Goal: Task Accomplishment & Management: Manage account settings

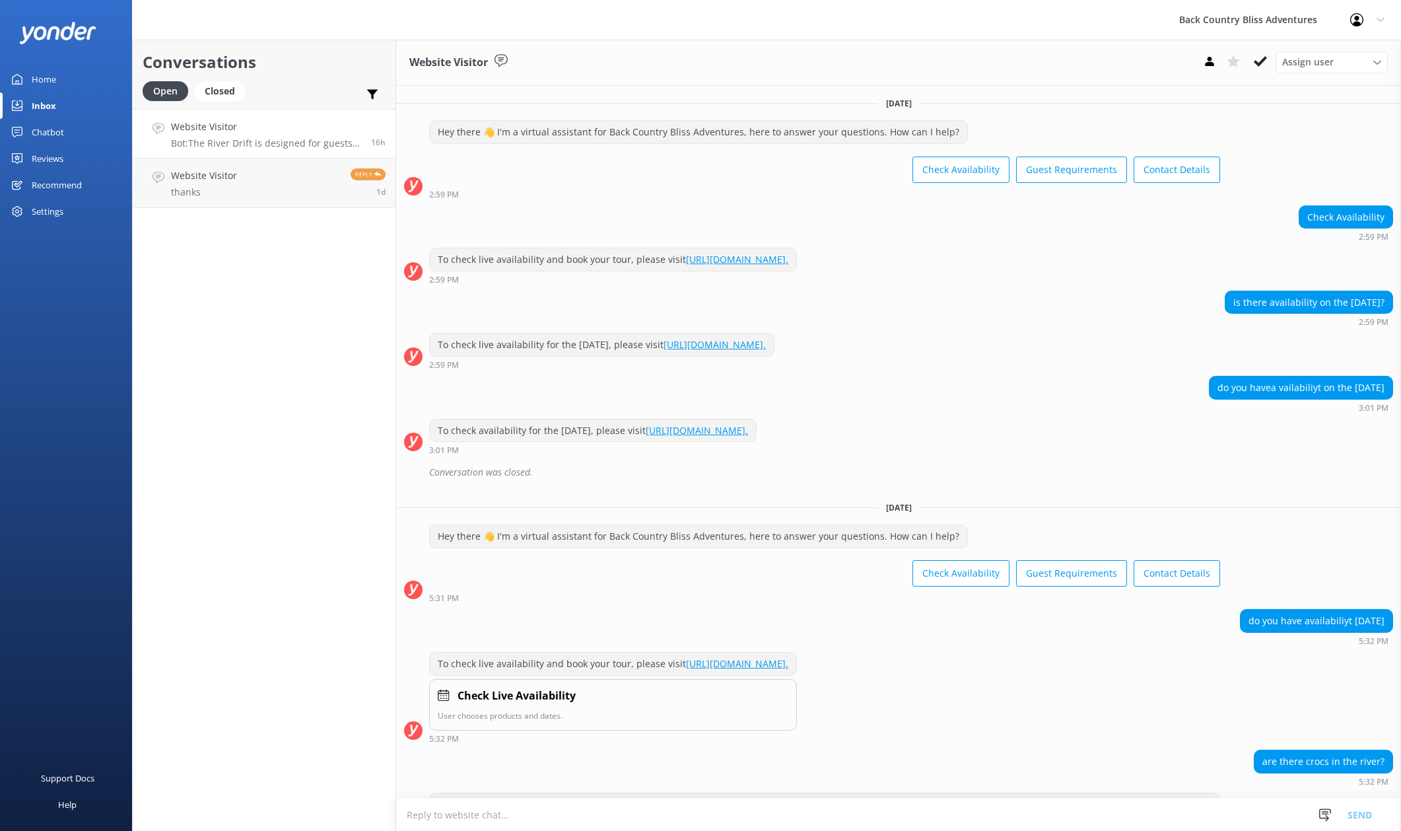
scroll to position [147, 0]
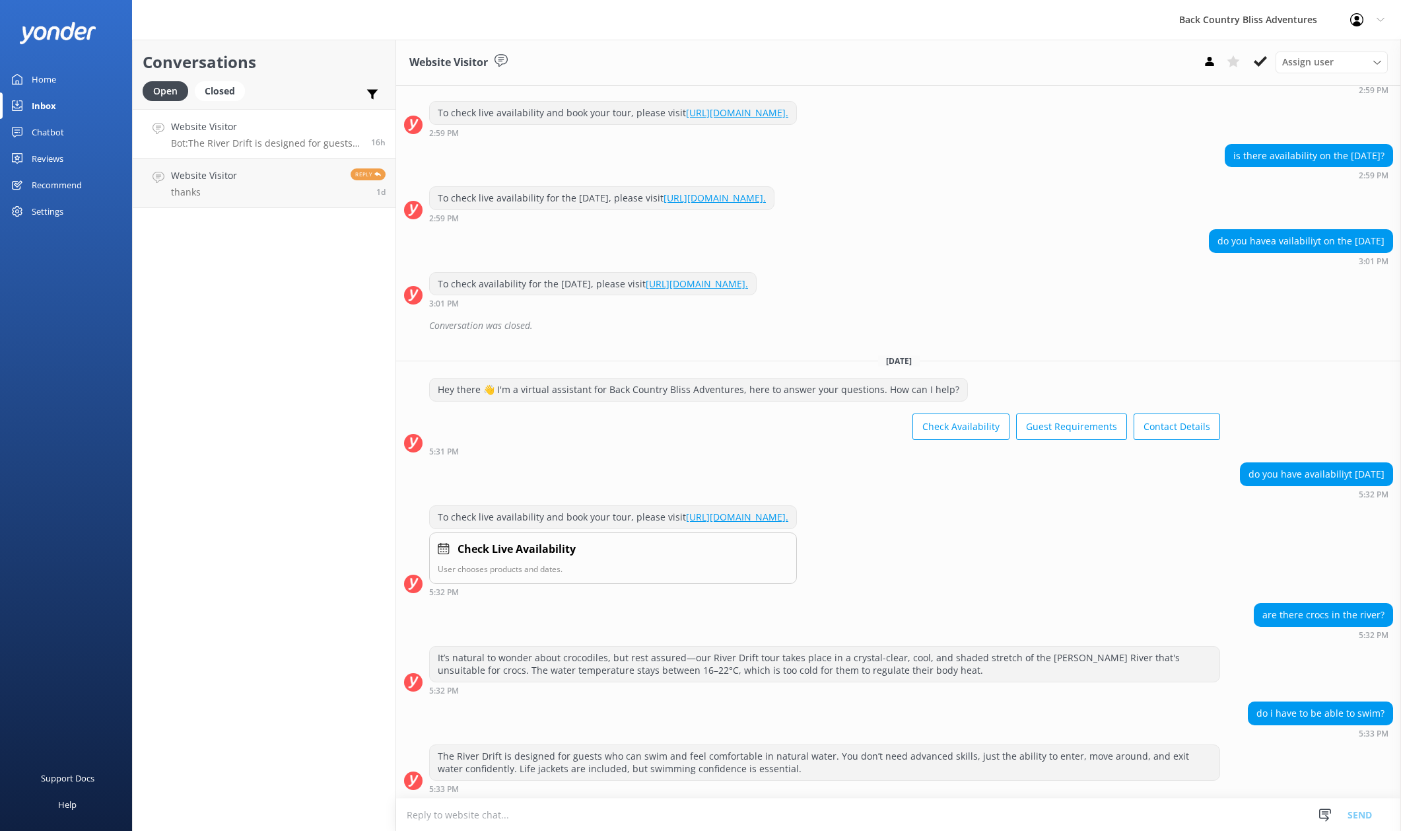
click at [52, 202] on div "Settings" at bounding box center [48, 211] width 32 height 26
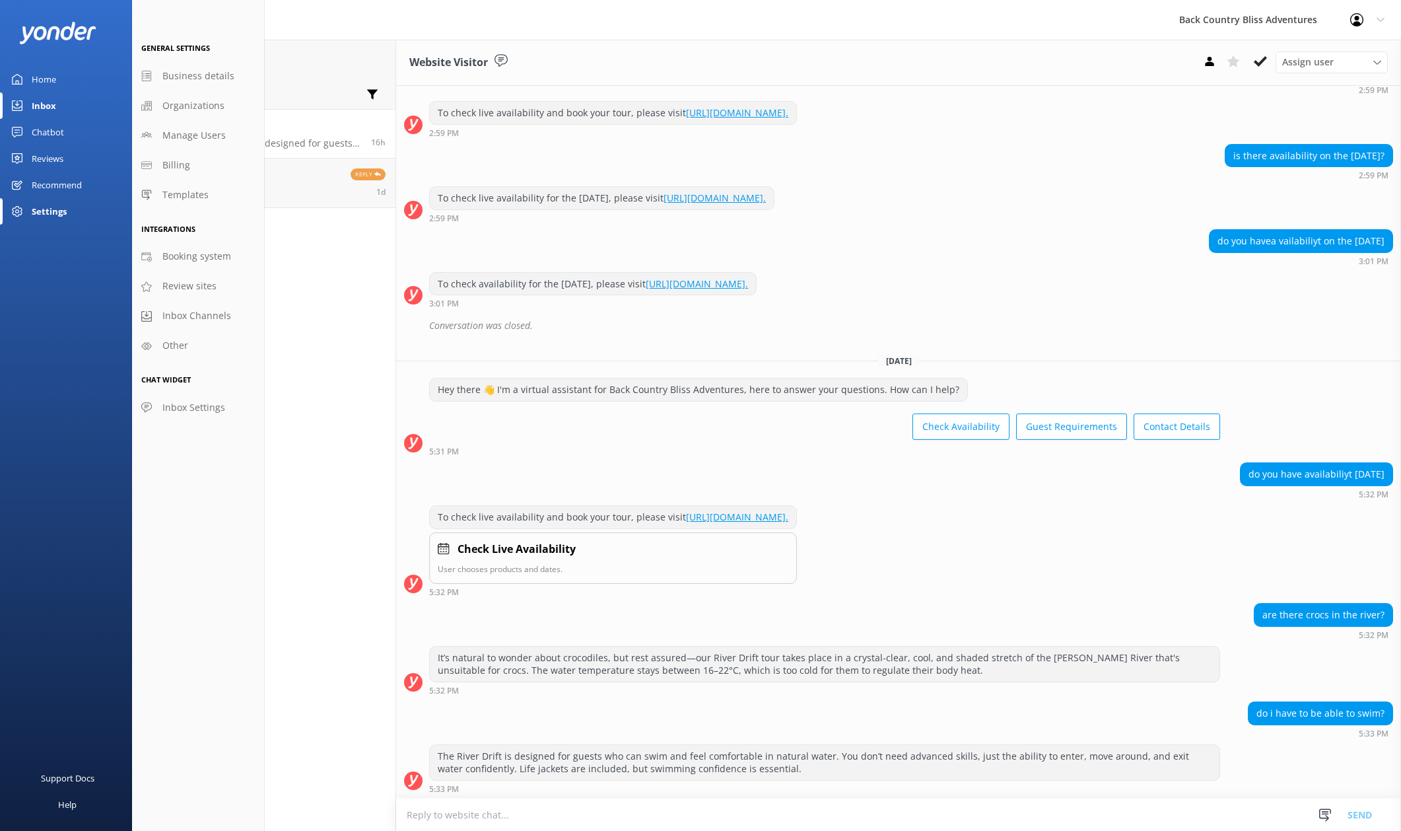
click at [1365, 18] on div at bounding box center [1360, 19] width 21 height 13
click at [1313, 53] on link "Profile Settings" at bounding box center [1336, 56] width 132 height 33
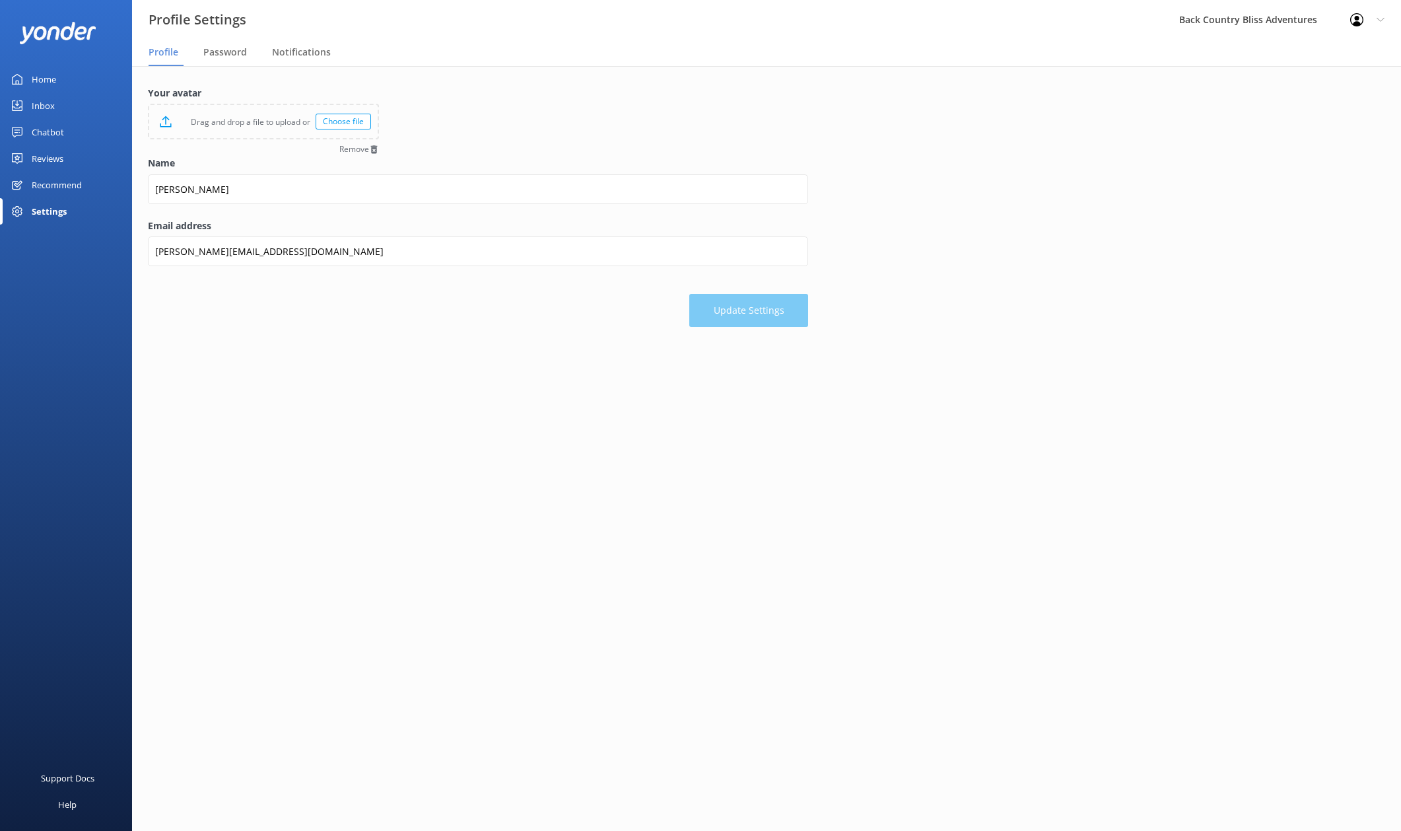
click at [583, 384] on main "Your avatar Drag and drop a file to upload or Choose file Remove Name Jason Ema…" at bounding box center [766, 448] width 1269 height 765
click at [223, 55] on span "Password" at bounding box center [225, 52] width 44 height 13
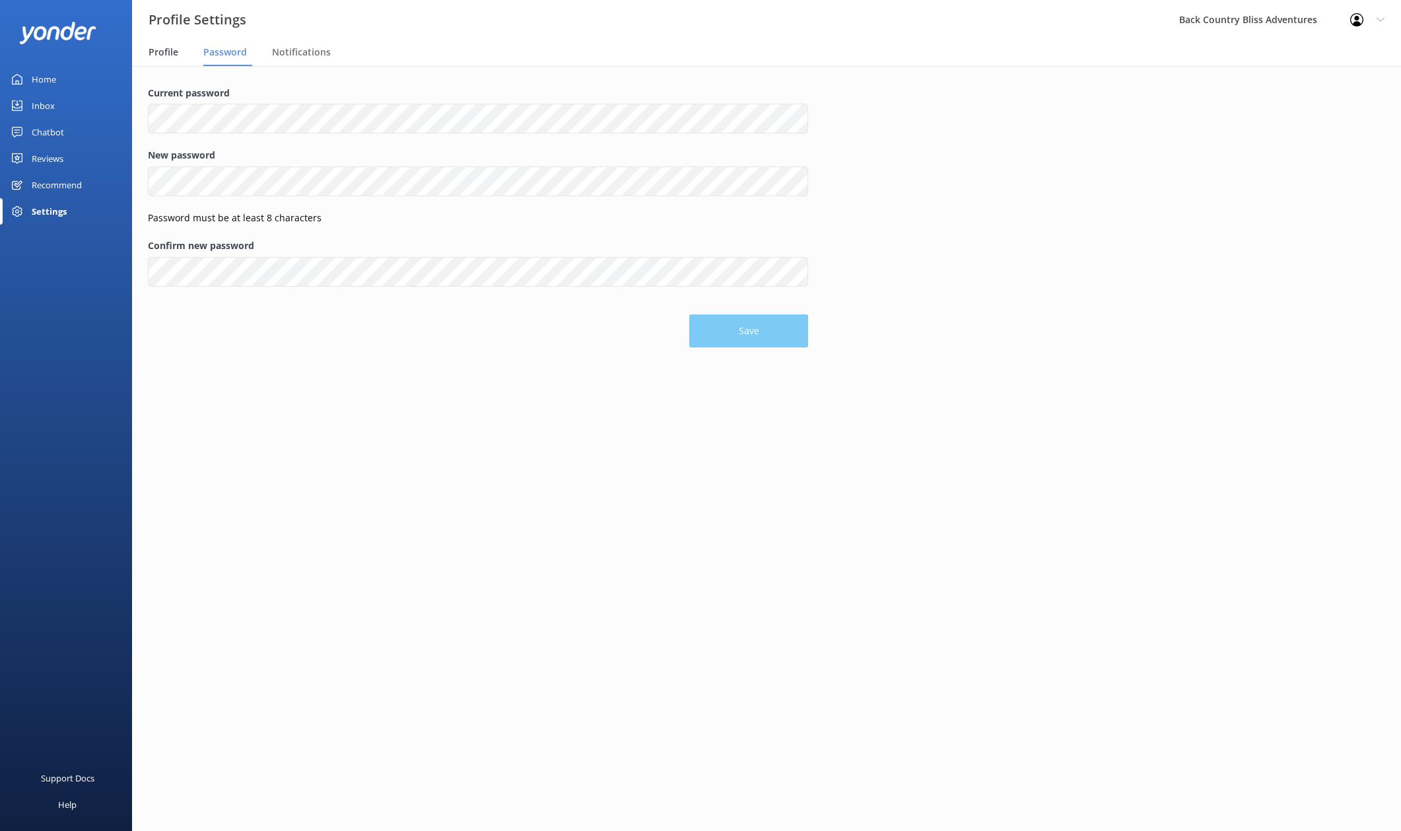
click at [166, 50] on span "Profile" at bounding box center [164, 52] width 30 height 13
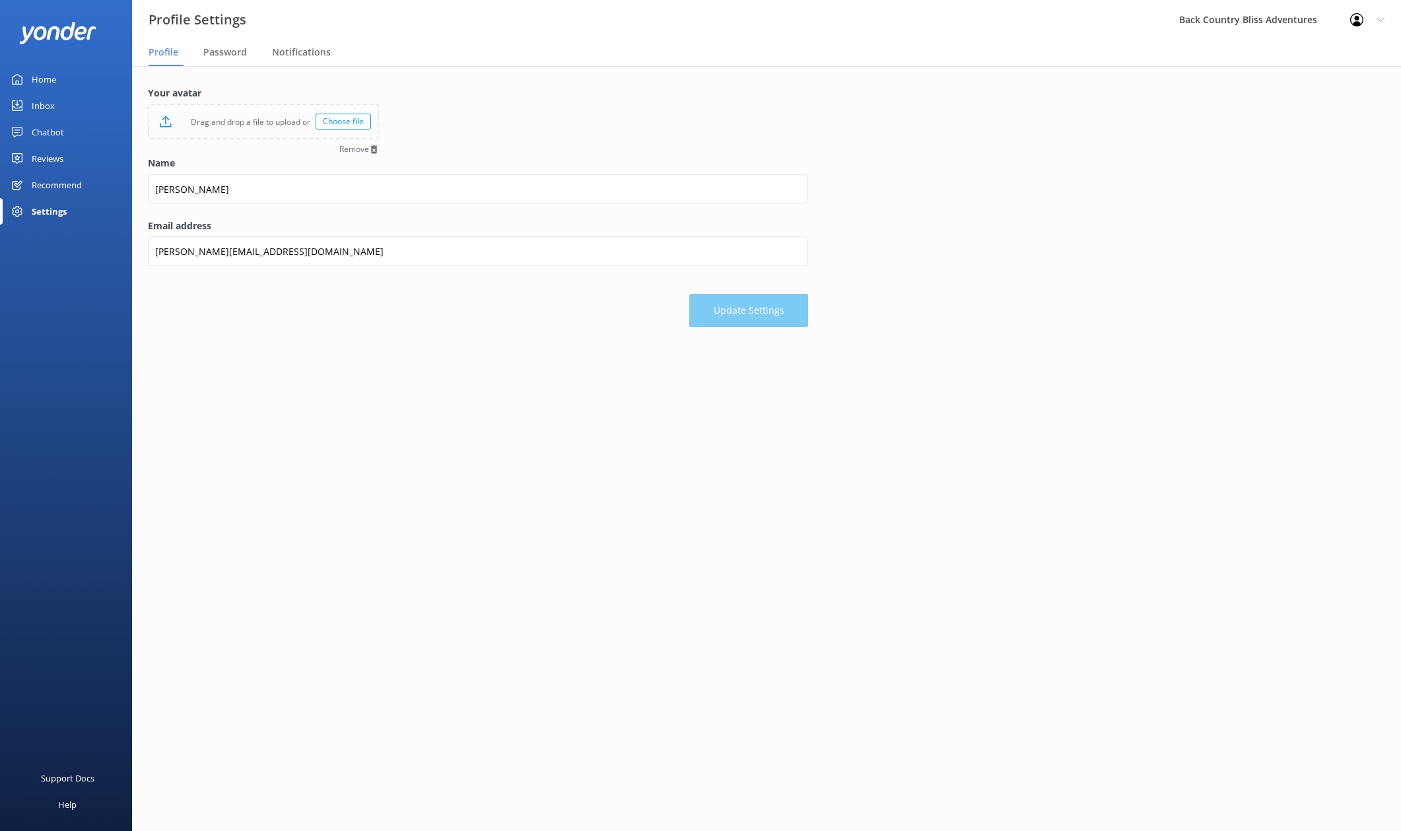
click at [45, 209] on div "Settings" at bounding box center [49, 211] width 35 height 26
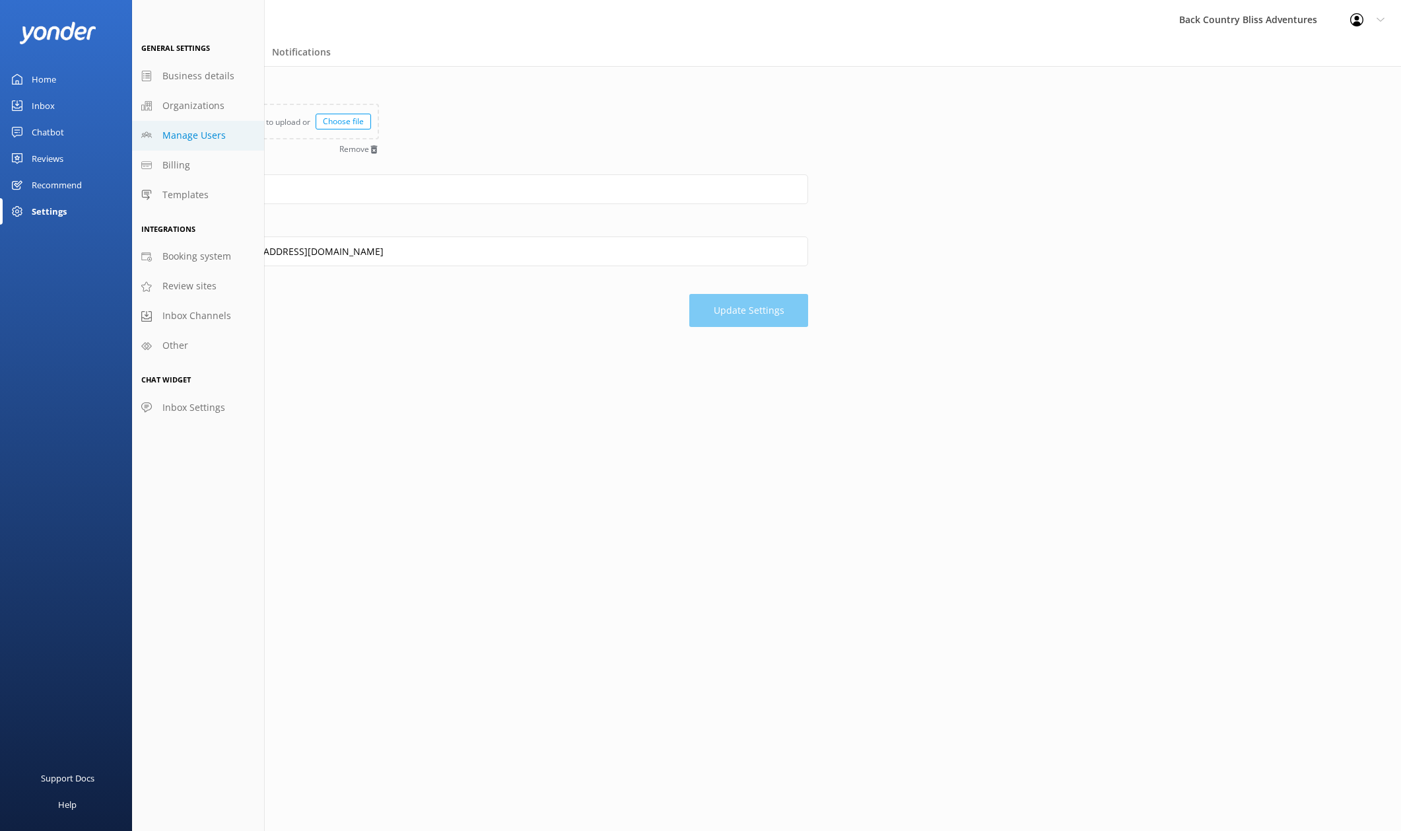
click at [199, 135] on span "Manage Users" at bounding box center [193, 135] width 63 height 15
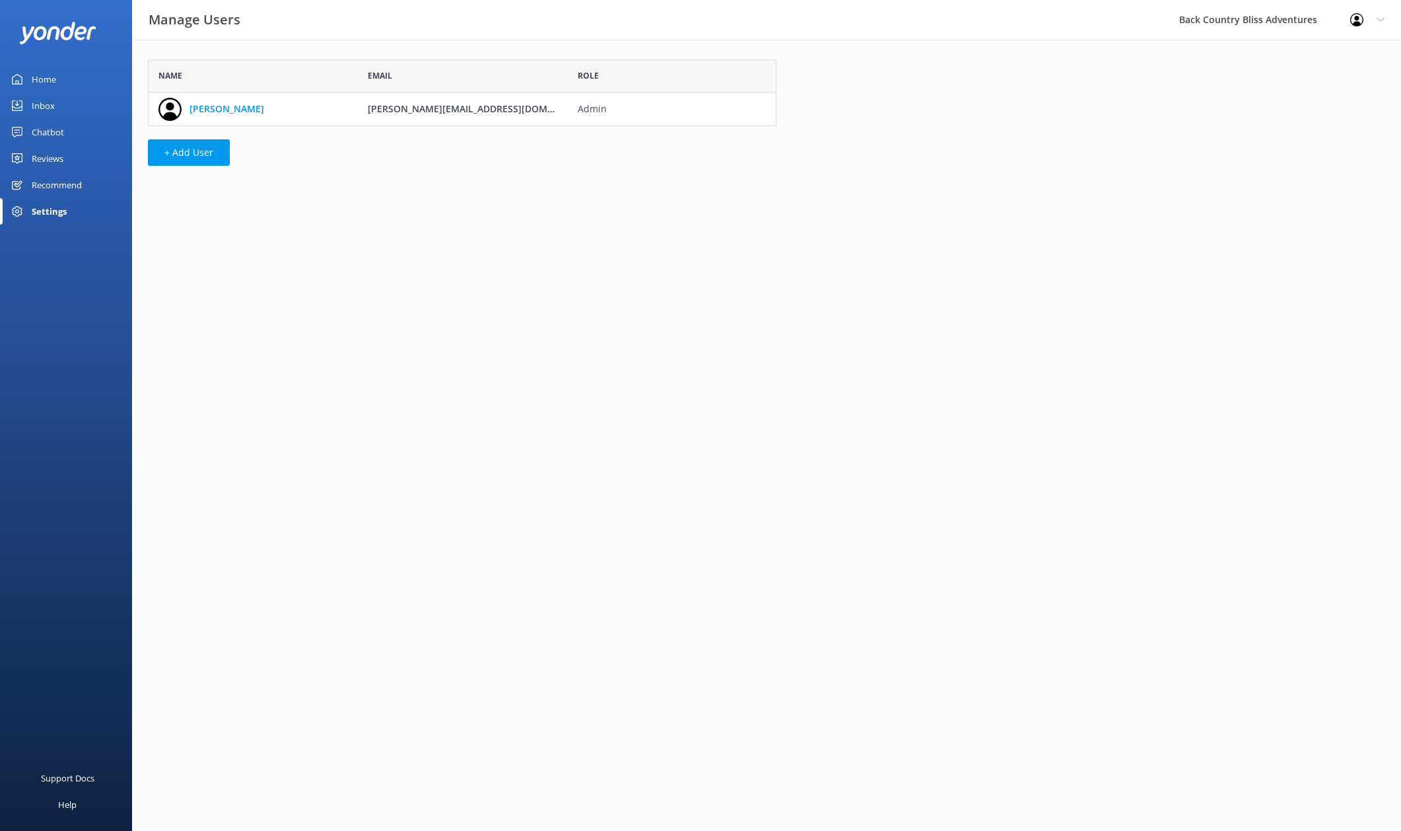
scroll to position [57, 619]
click at [183, 156] on button "+ Add User" at bounding box center [189, 152] width 82 height 26
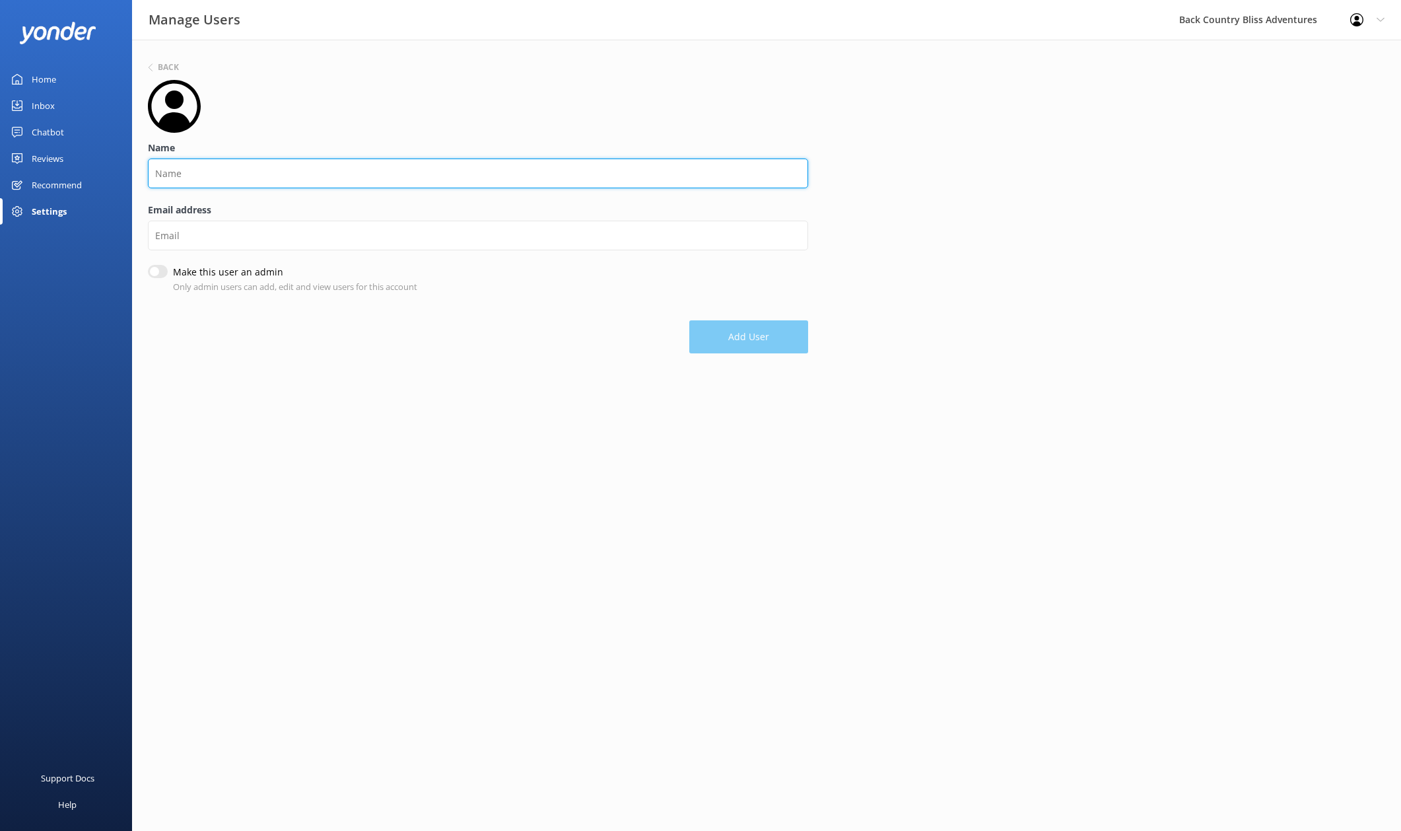
click at [238, 177] on input "Name" at bounding box center [478, 173] width 660 height 30
type input "[EMAIL_ADDRESS][DOMAIN_NAME]"
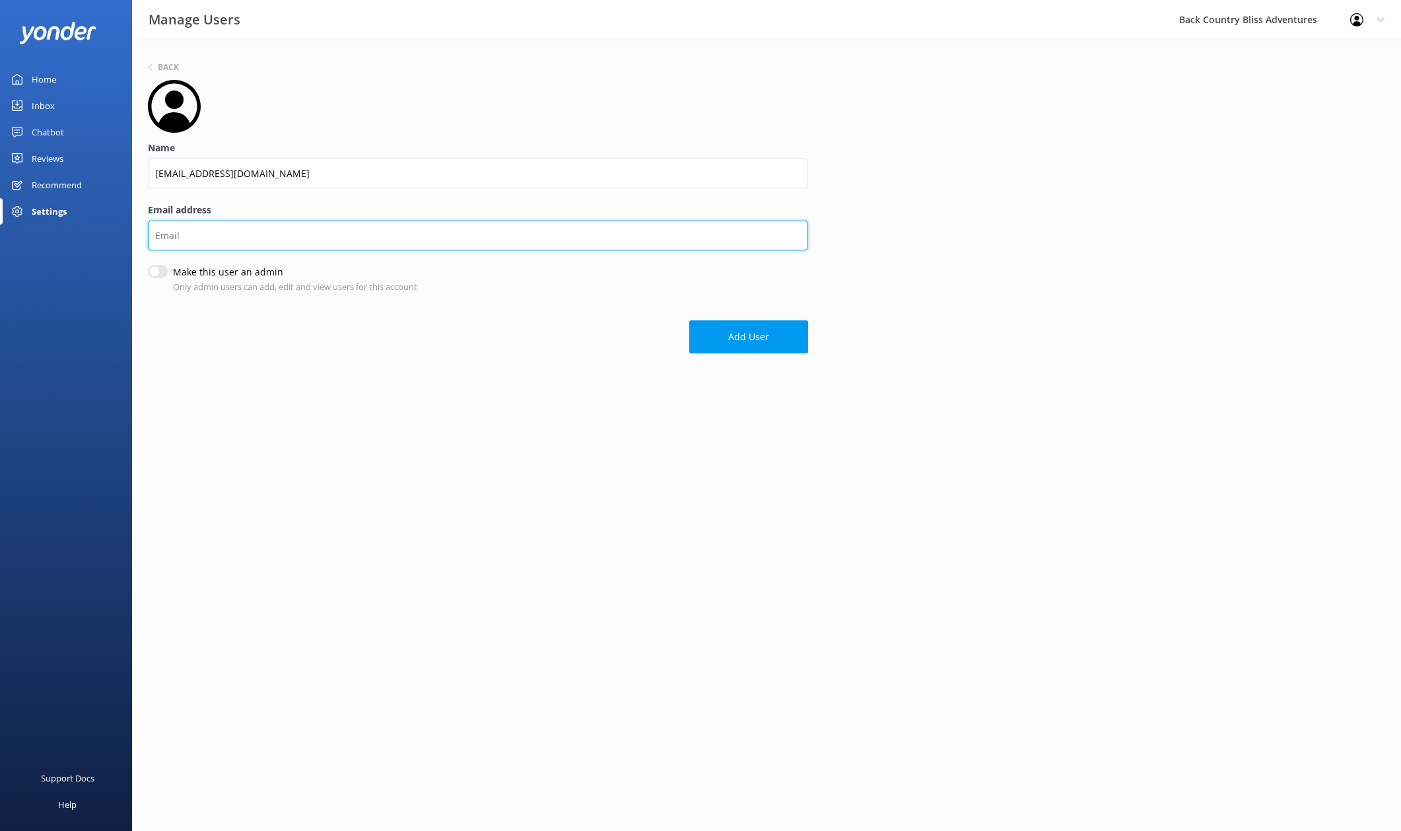
click at [302, 248] on input "Email address" at bounding box center [478, 236] width 660 height 30
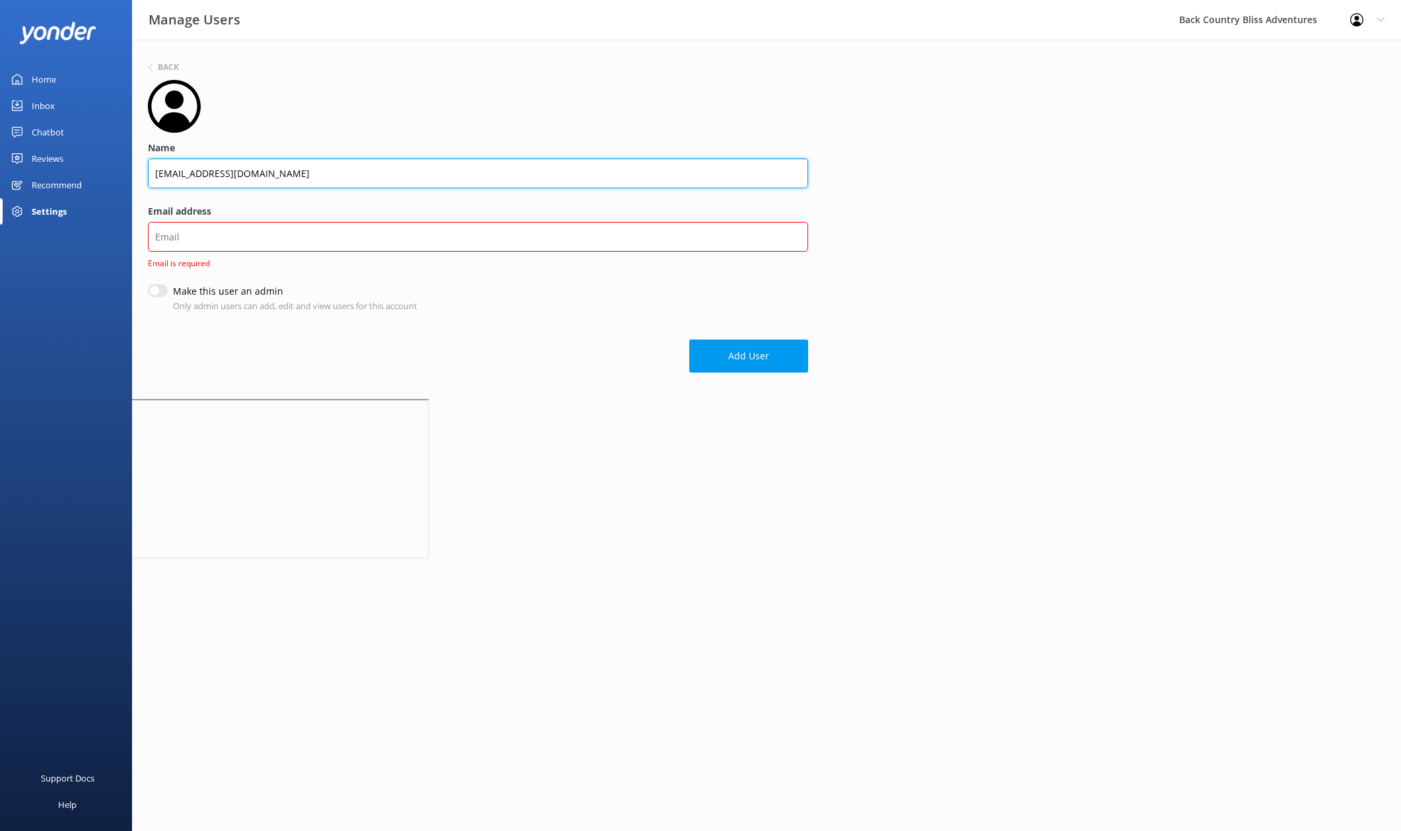
click at [287, 178] on input "[EMAIL_ADDRESS][DOMAIN_NAME]" at bounding box center [478, 173] width 660 height 30
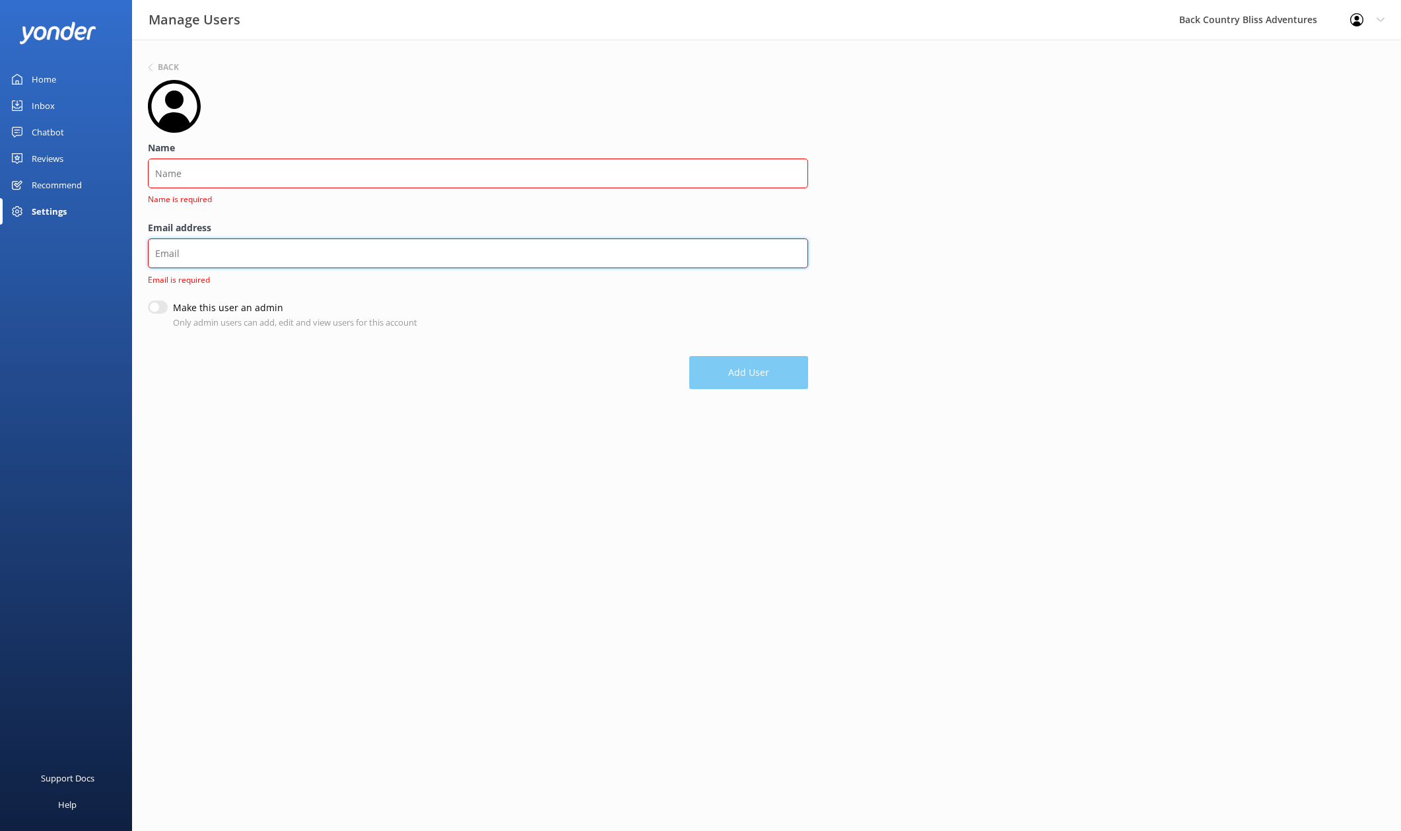
click at [252, 244] on input "Email address" at bounding box center [478, 253] width 660 height 30
paste input "[EMAIL_ADDRESS][DOMAIN_NAME]"
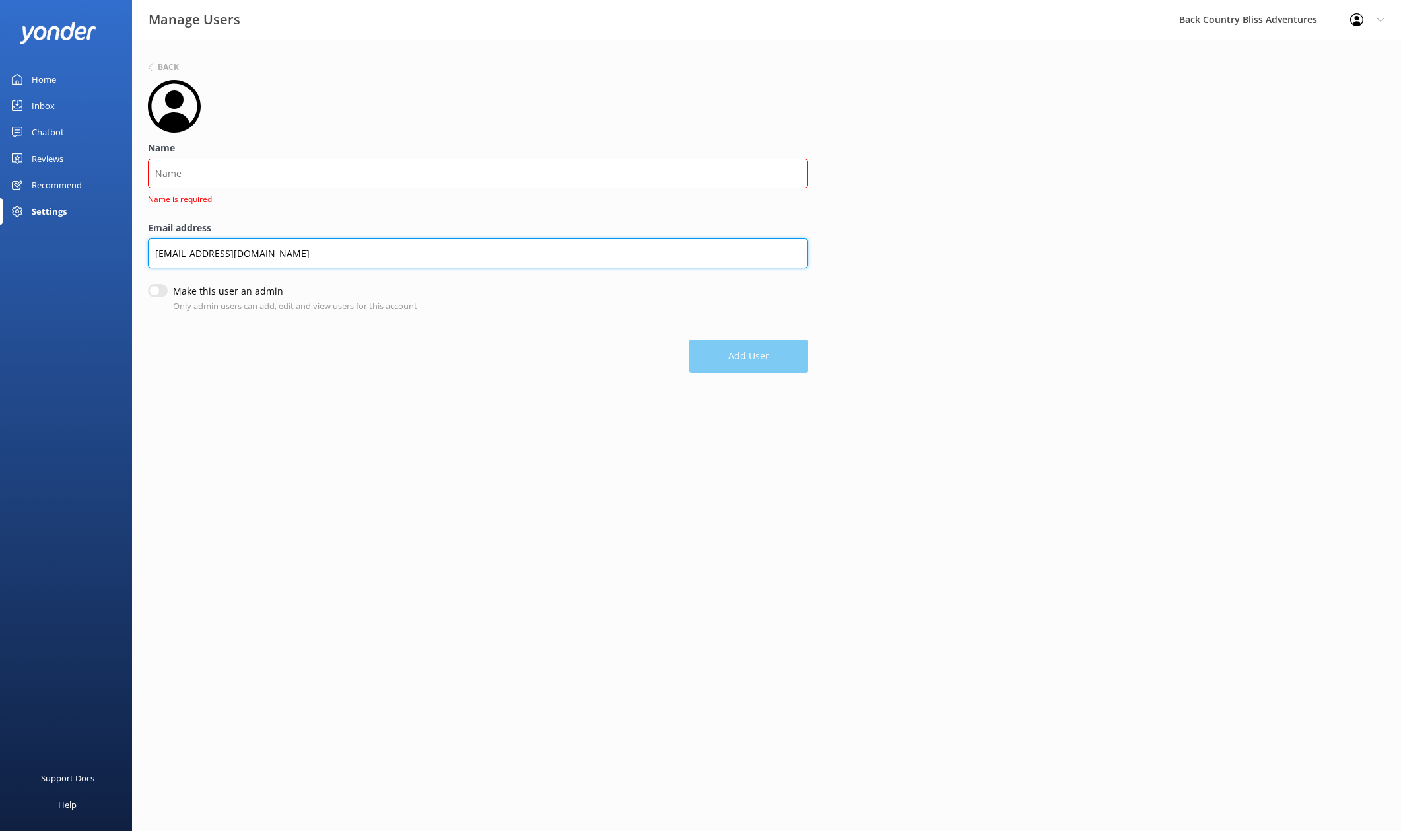
type input "[EMAIL_ADDRESS][DOMAIN_NAME]"
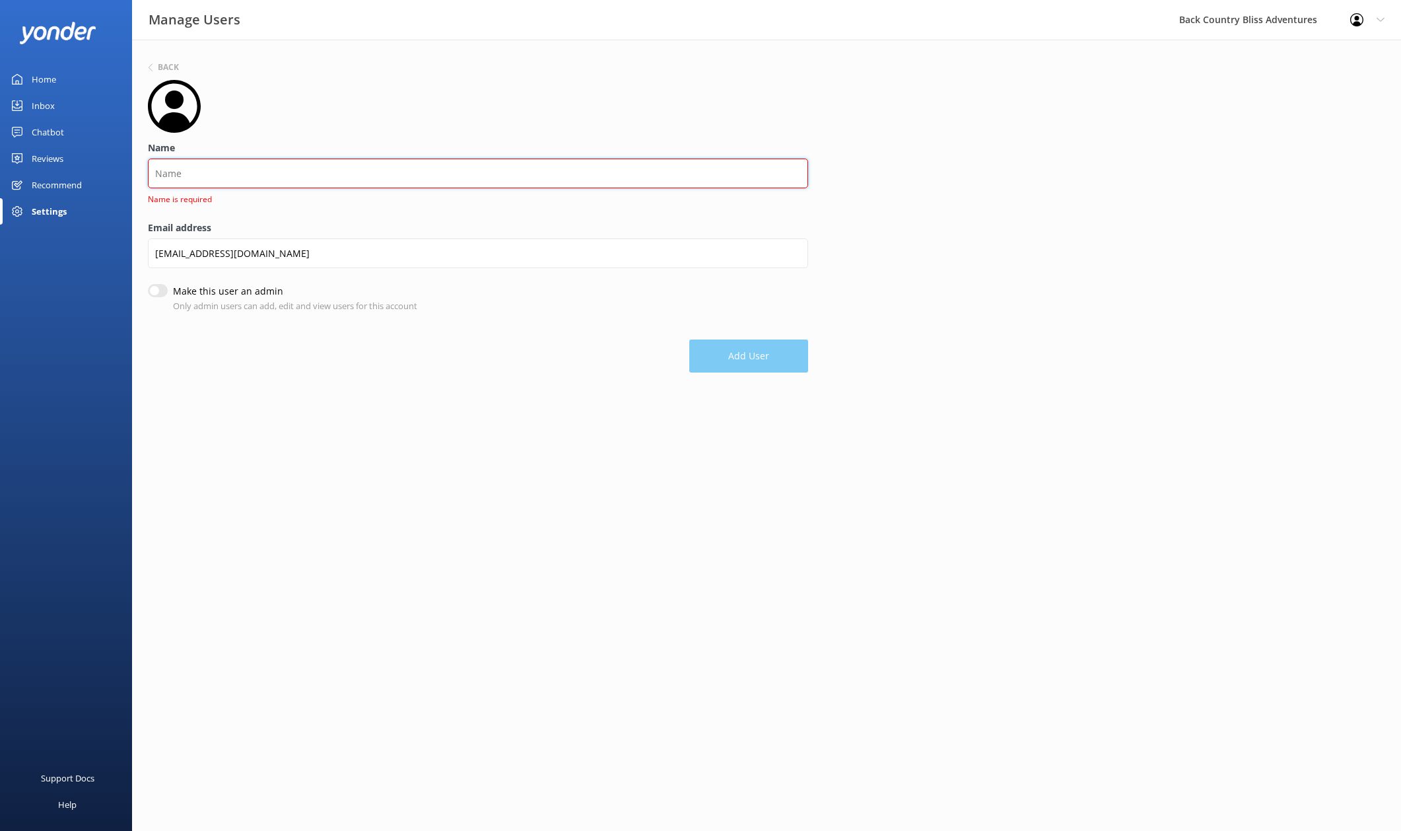
click at [221, 176] on input "Name" at bounding box center [478, 173] width 660 height 30
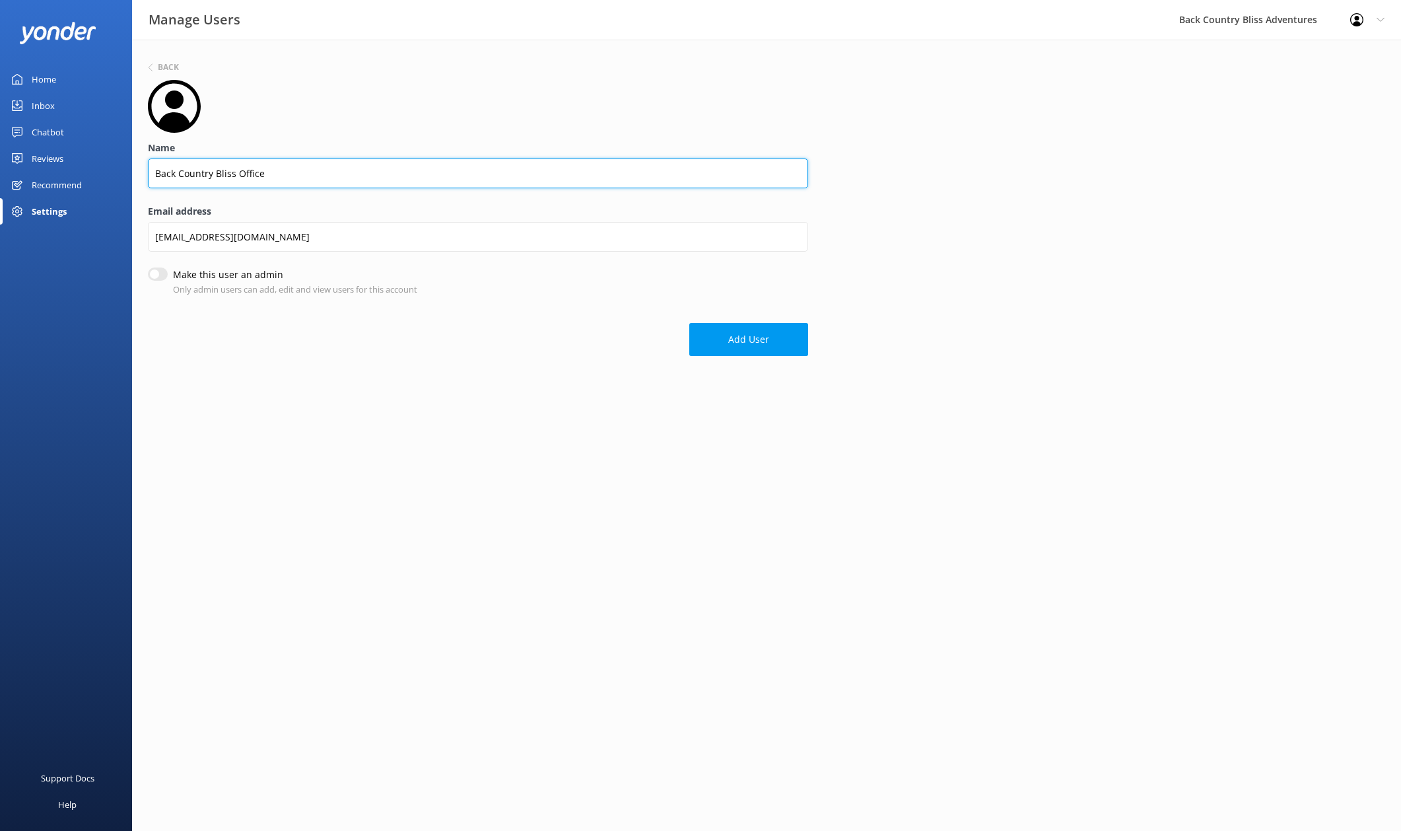
type input "Back Country Bliss Office"
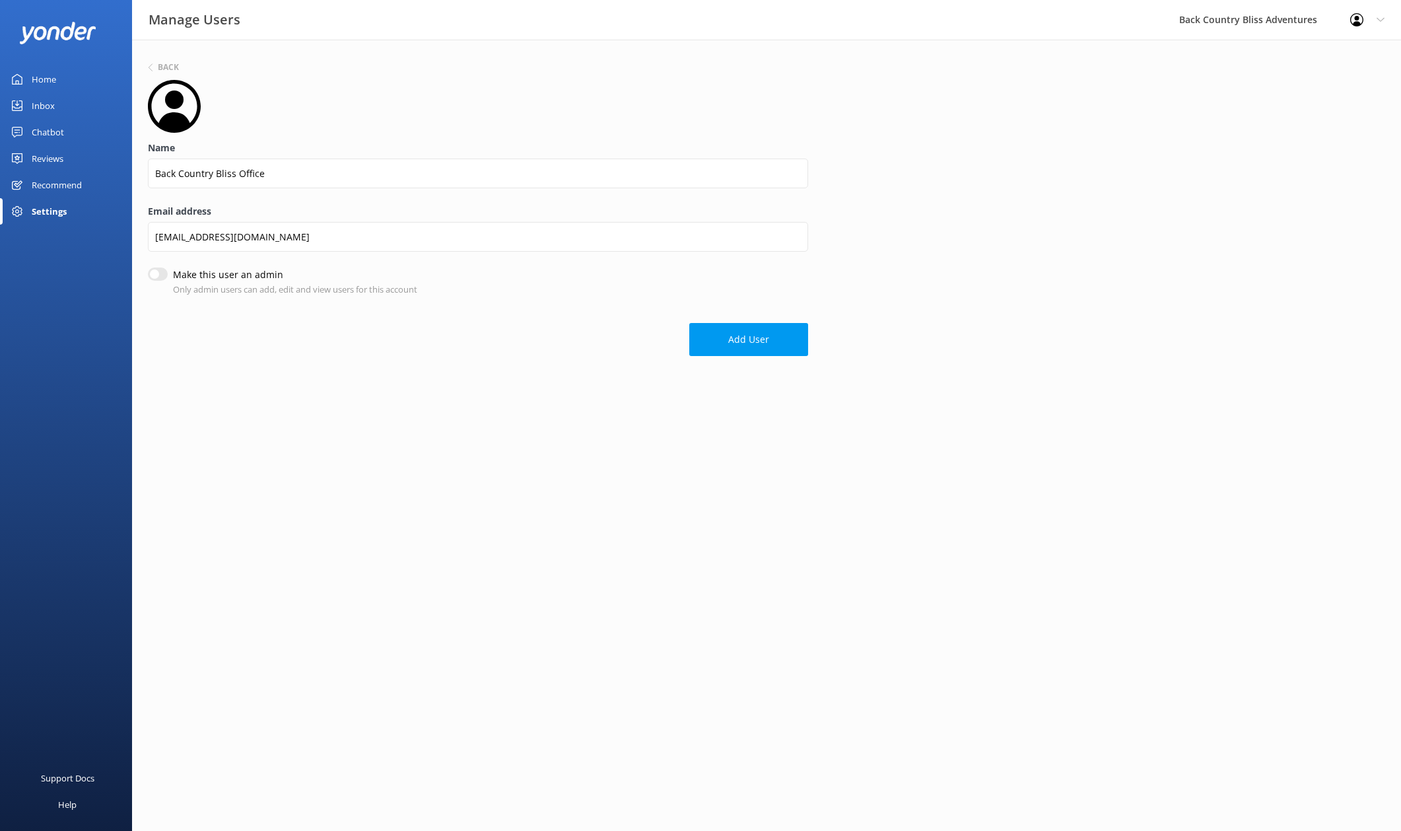
click at [486, 469] on html "Manage Users Back Country Bliss Adventures Profile Settings Logout Home Inbox C…" at bounding box center [700, 415] width 1401 height 831
click at [158, 277] on input "Make this user an admin" at bounding box center [158, 273] width 20 height 13
click at [337, 313] on div "Add User" at bounding box center [478, 333] width 660 height 46
click at [162, 277] on input "Make this user an admin" at bounding box center [158, 273] width 20 height 13
checkbox input "false"
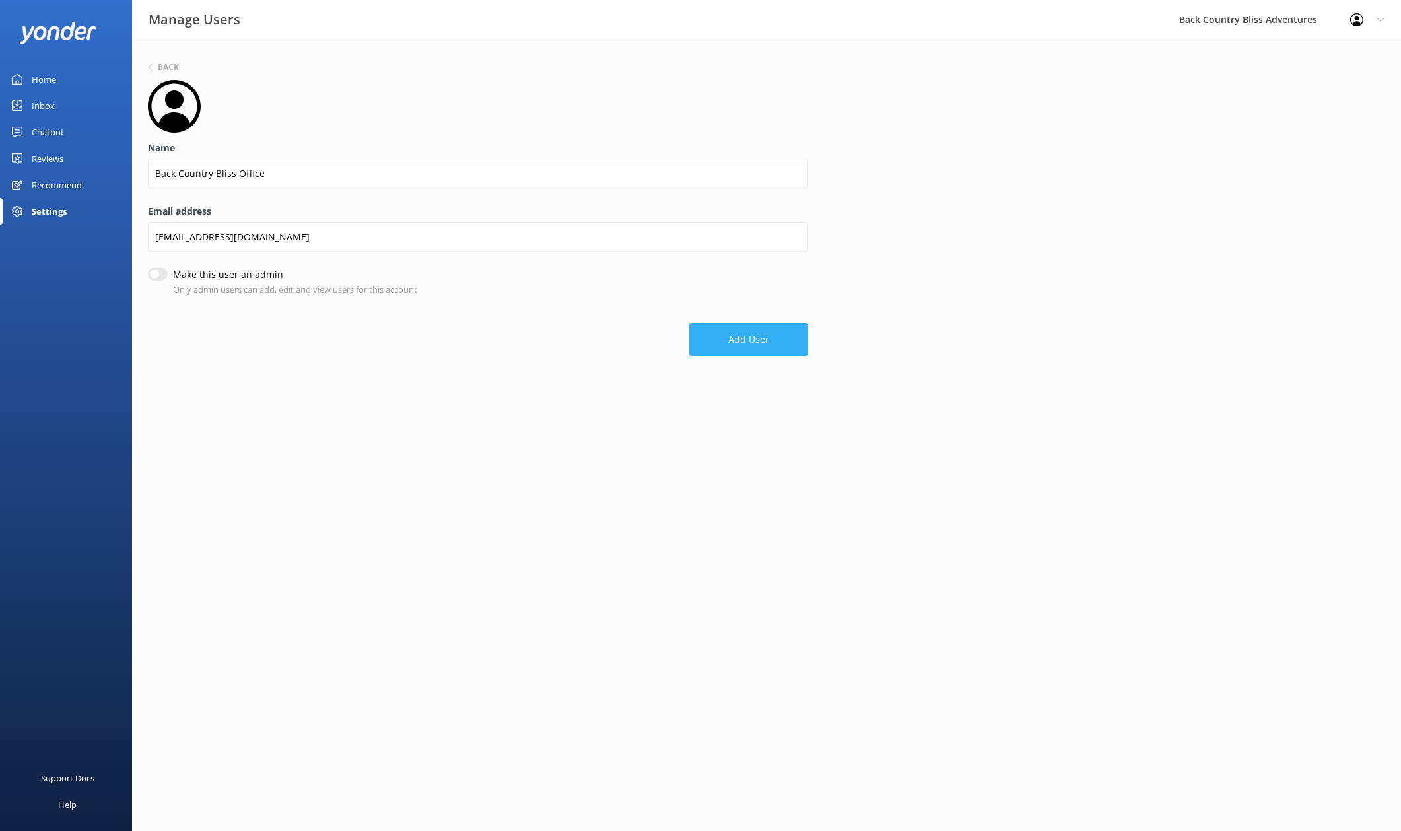
click at [779, 343] on button "Add User" at bounding box center [748, 339] width 119 height 33
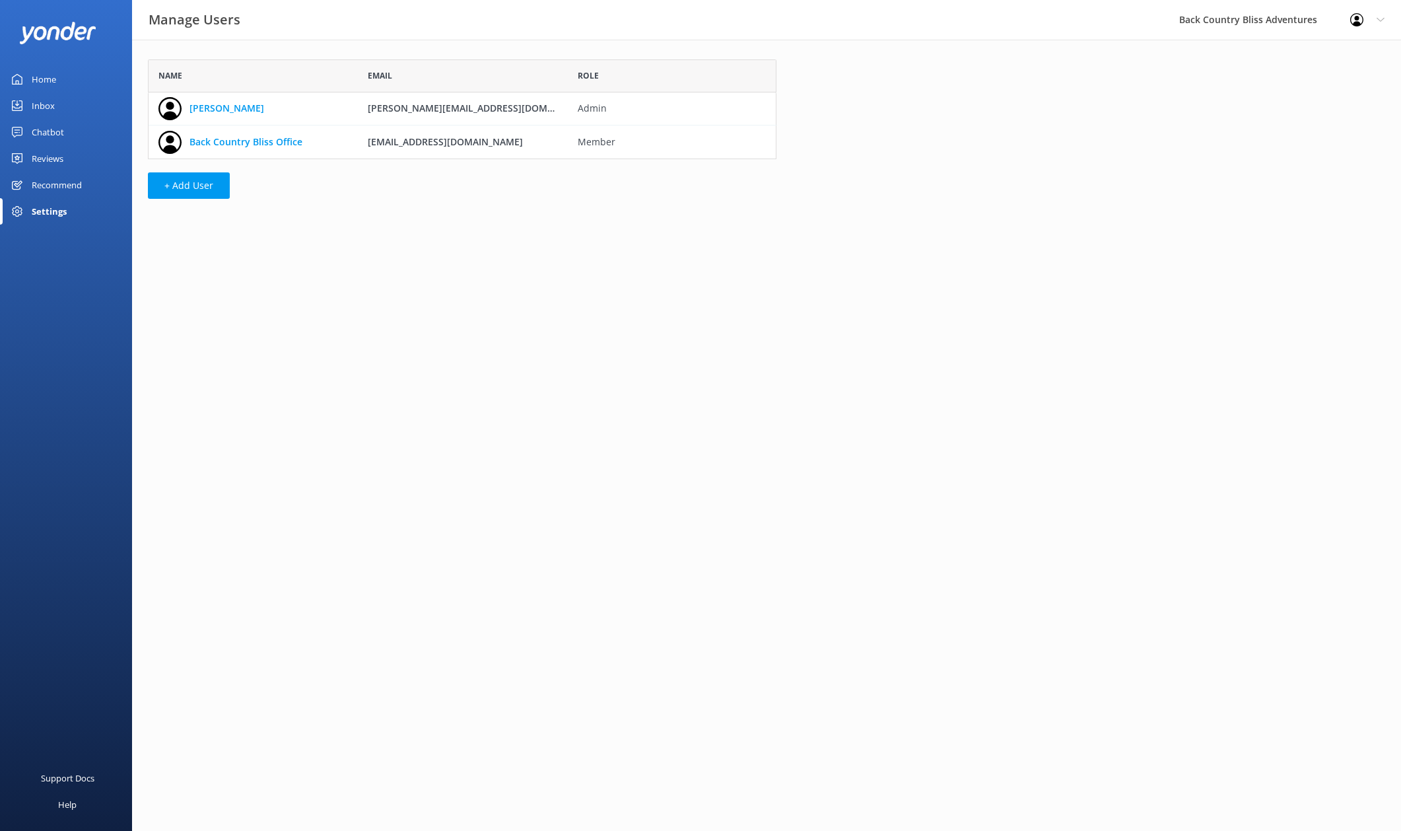
scroll to position [90, 619]
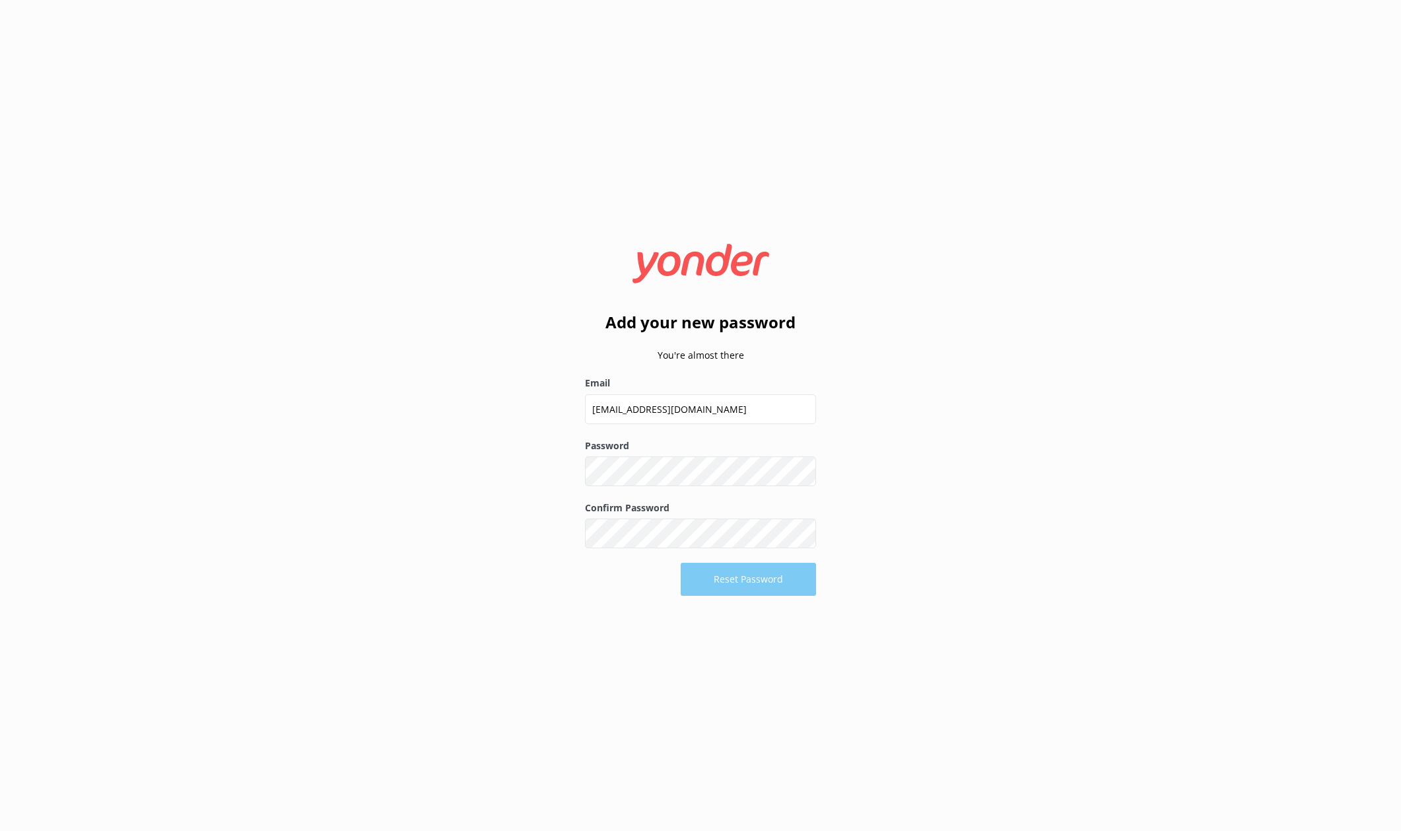
type input "[EMAIL_ADDRESS][DOMAIN_NAME]"
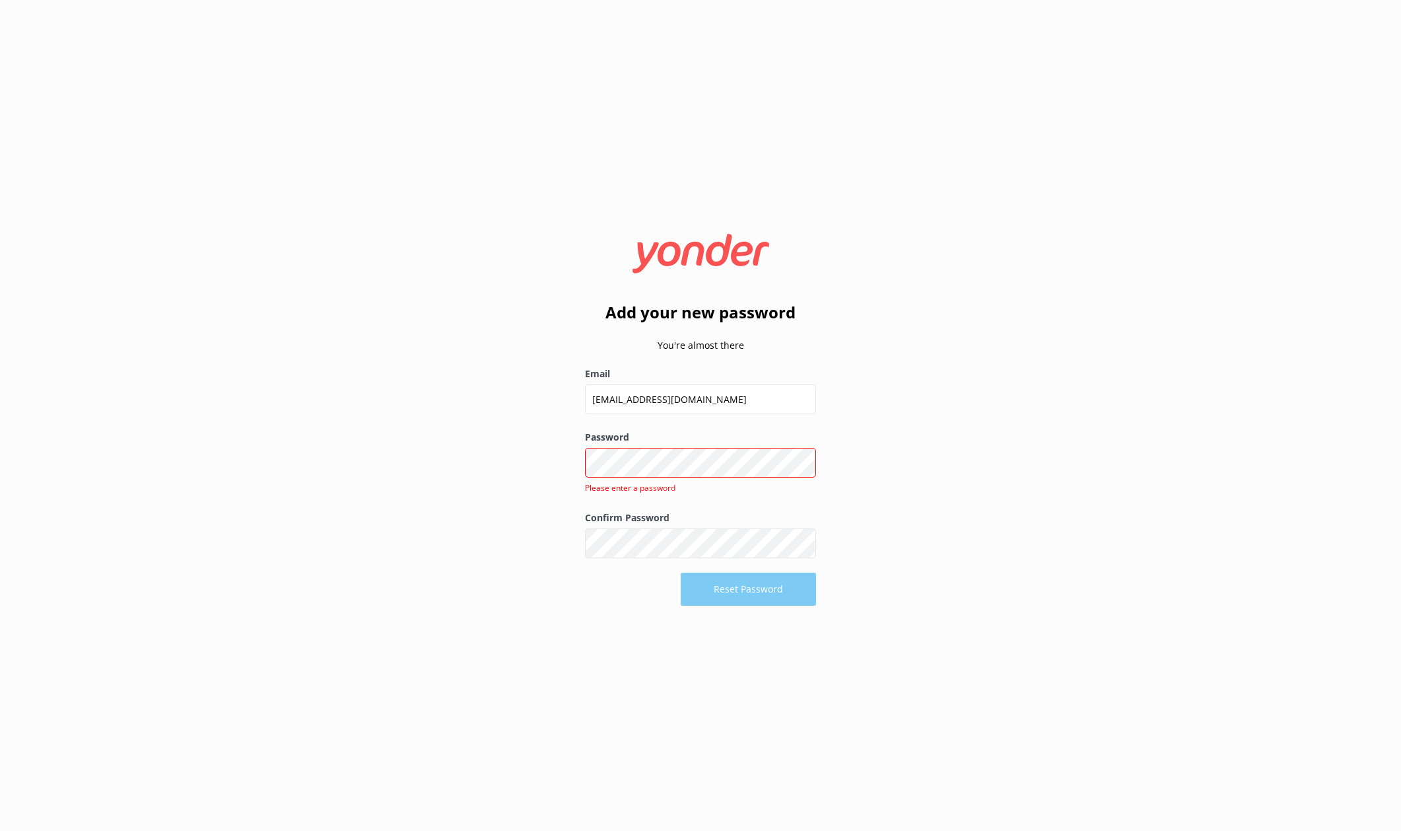
click at [471, 543] on div "Add your new password You're almost there Email [EMAIL_ADDRESS][DOMAIN_NAME] Pa…" at bounding box center [700, 415] width 1401 height 831
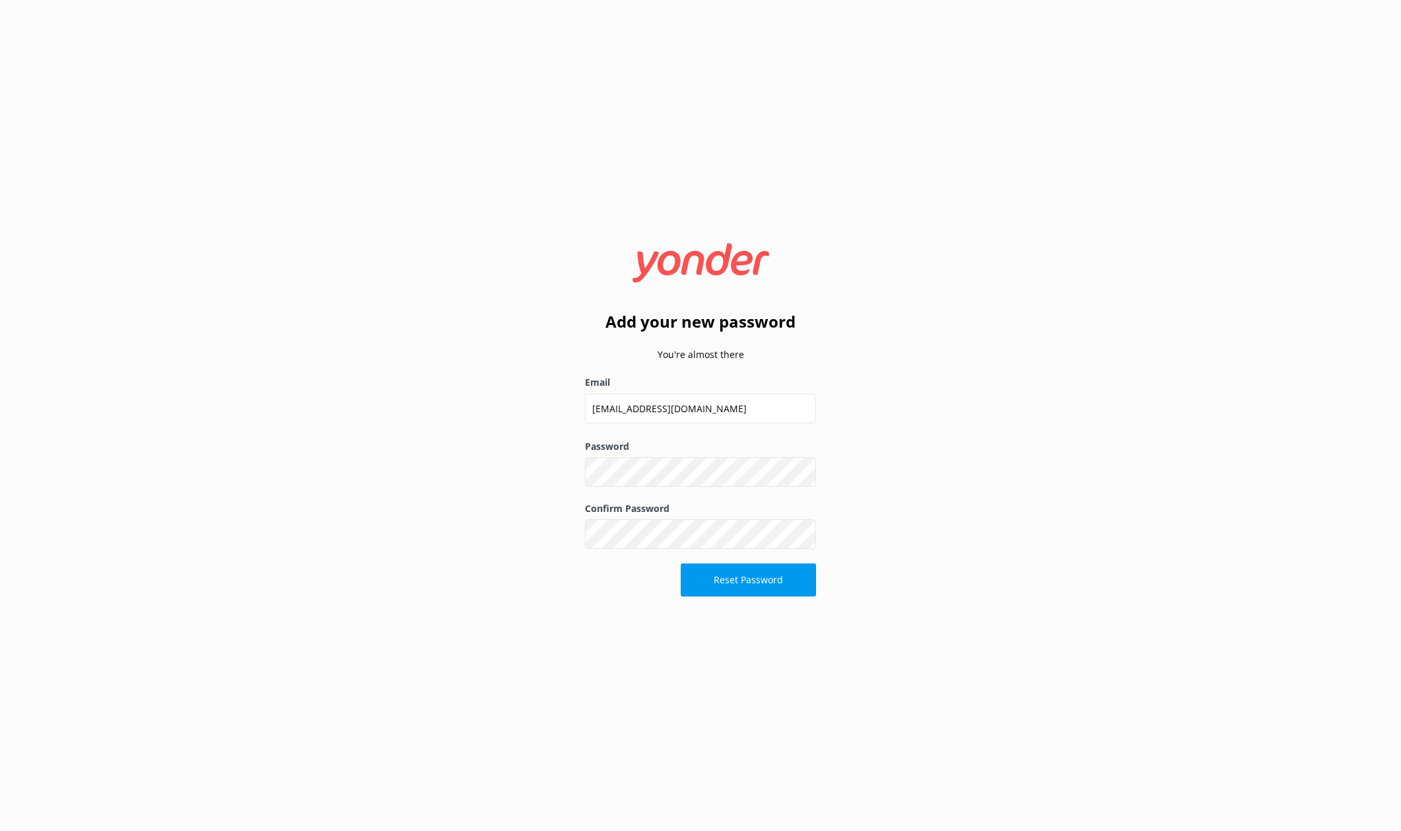
click at [996, 520] on div "Add your new password You're almost there Email [EMAIL_ADDRESS][DOMAIN_NAME] Pa…" at bounding box center [700, 415] width 1401 height 831
click at [751, 588] on button "Reset Password" at bounding box center [748, 579] width 135 height 33
